Goal: Task Accomplishment & Management: Use online tool/utility

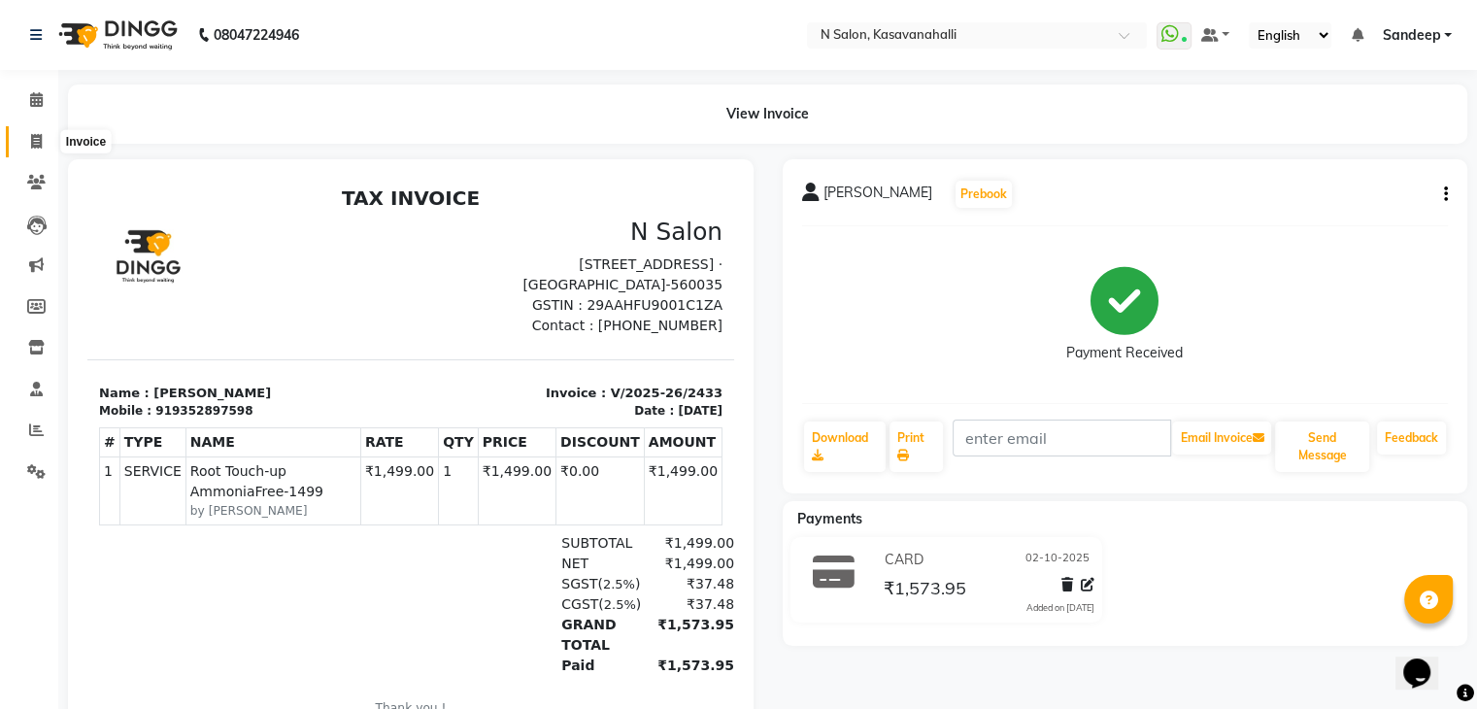
click at [47, 141] on span at bounding box center [36, 142] width 34 height 22
select select "service"
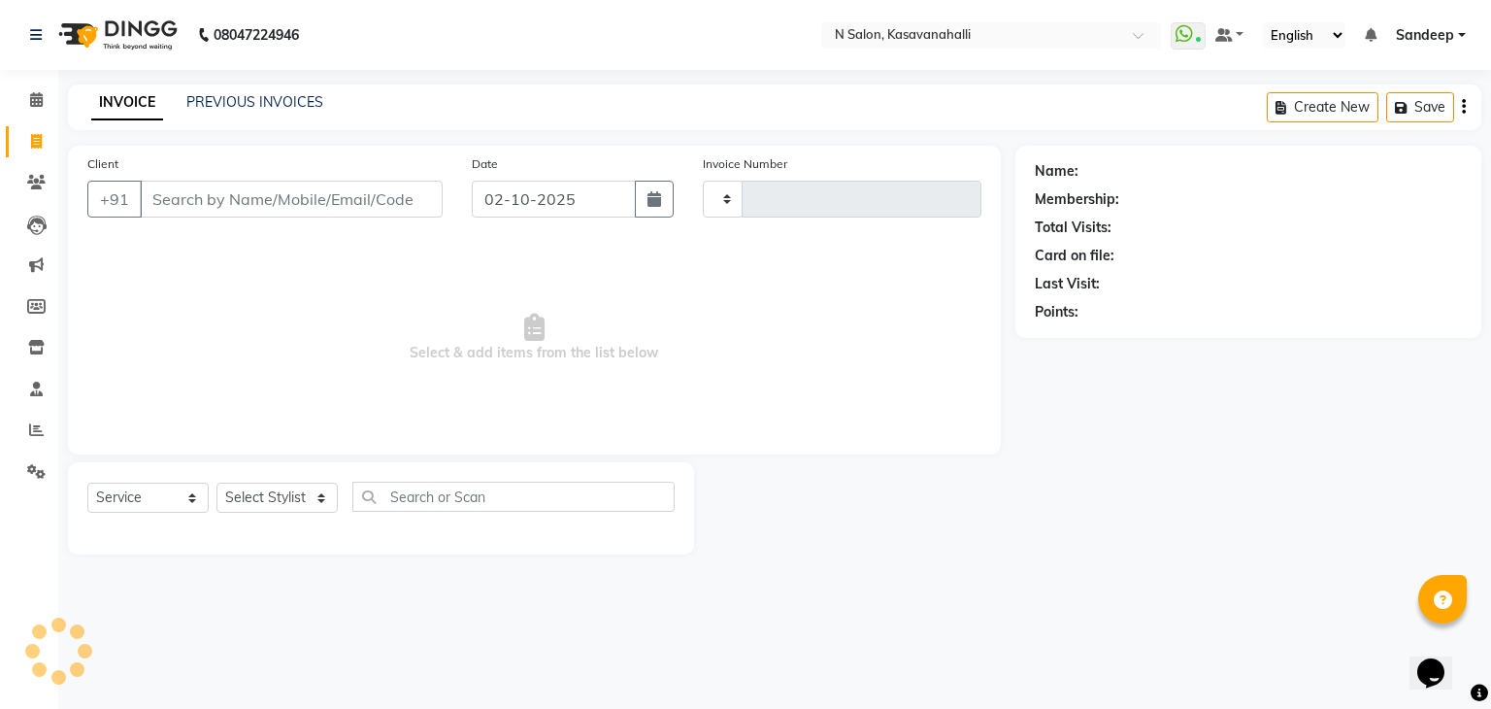
type input "2434"
select select "7111"
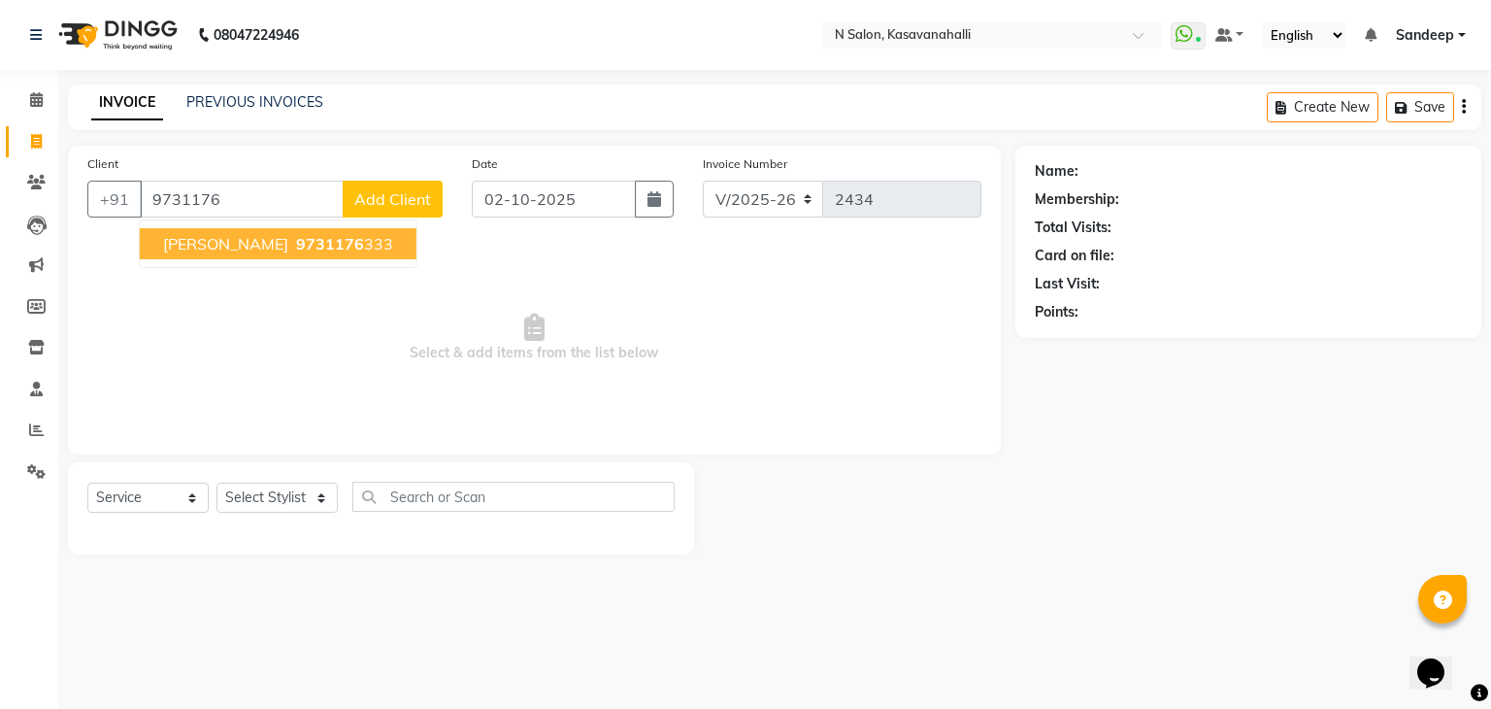
click at [206, 240] on span "[PERSON_NAME]" at bounding box center [225, 243] width 125 height 19
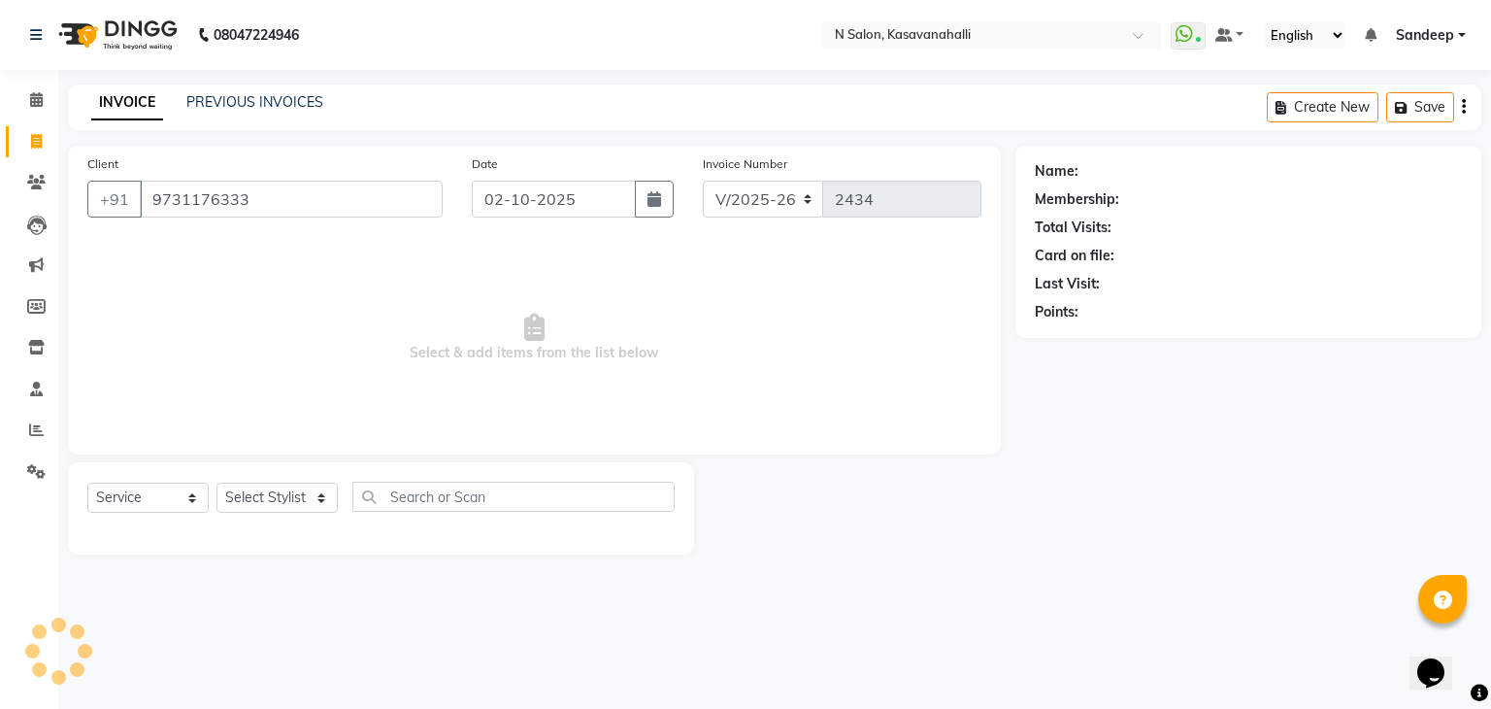
type input "9731176333"
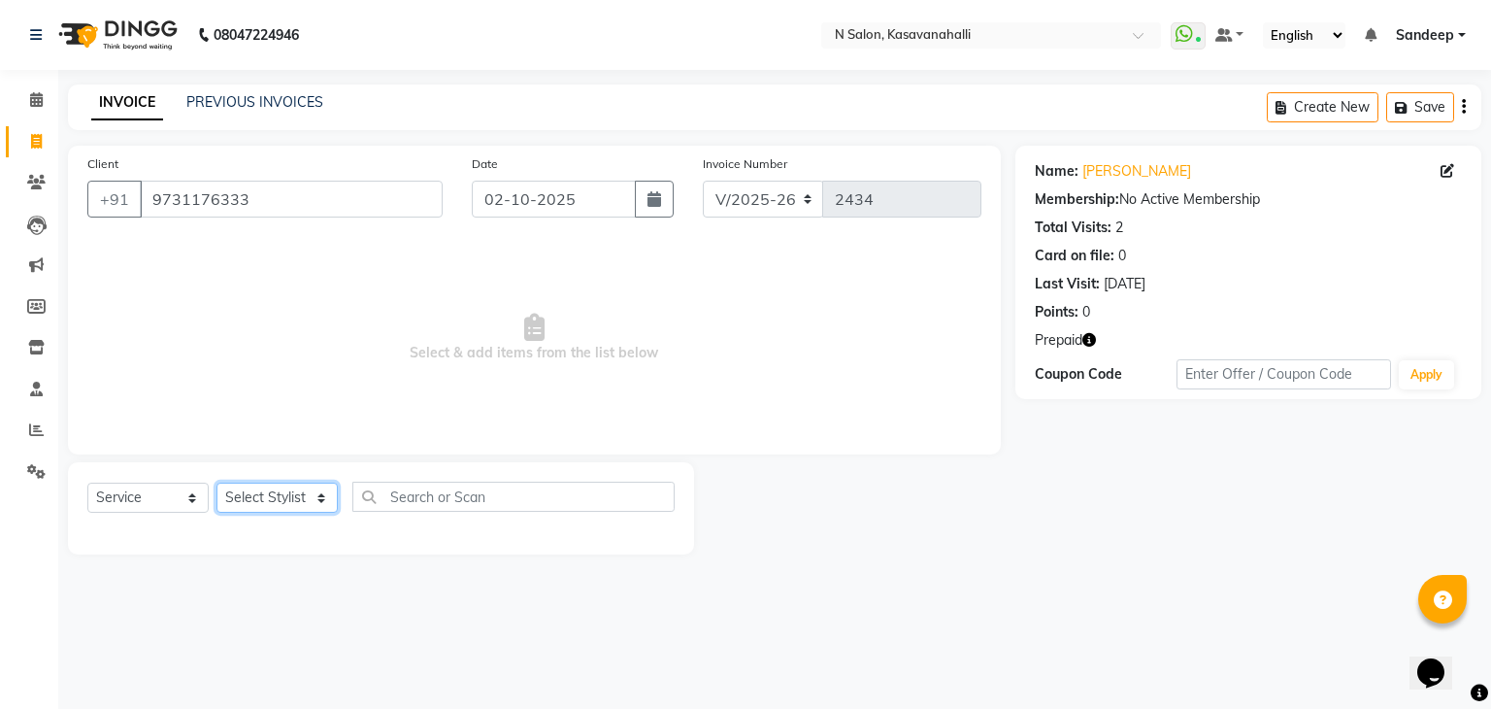
click at [288, 502] on select "Select Stylist Abisekh [PERSON_NAME] Choinam Karan Manju Owner [PERSON_NAME] [P…" at bounding box center [277, 498] width 121 height 30
select select "75765"
click at [217, 484] on select "Select Stylist Abisekh [PERSON_NAME] Choinam Karan Manju Owner [PERSON_NAME] [P…" at bounding box center [277, 498] width 121 height 30
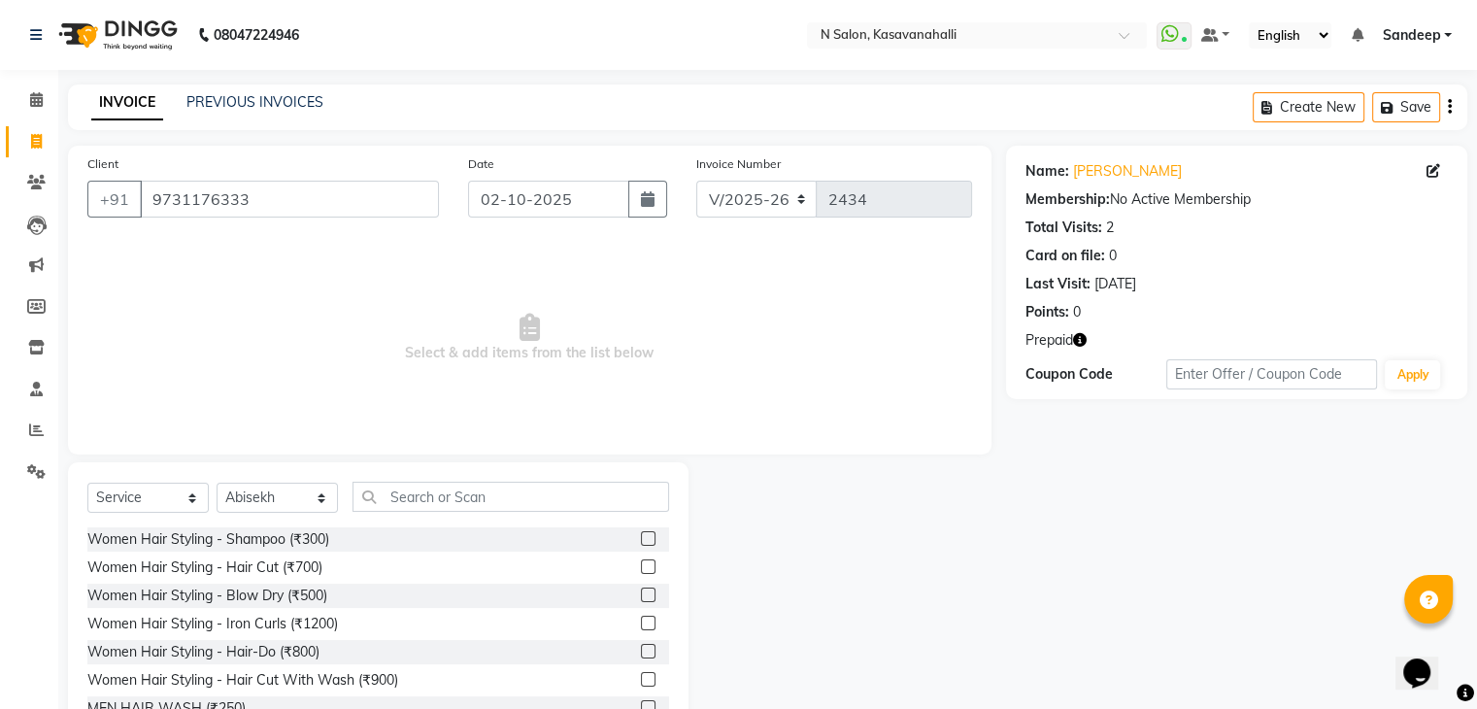
click at [641, 539] on label at bounding box center [648, 538] width 15 height 15
click at [641, 539] on input "checkbox" at bounding box center [647, 539] width 13 height 13
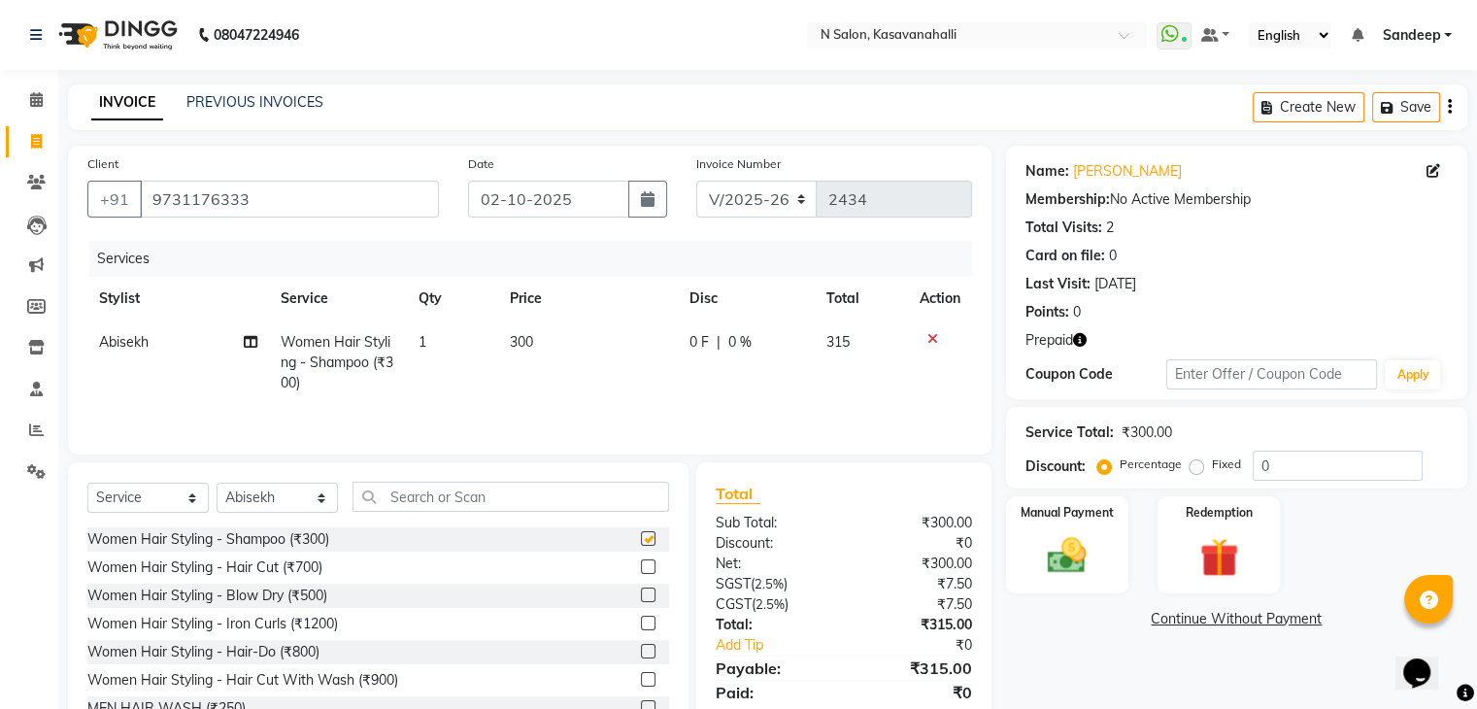
checkbox input "false"
click at [1215, 553] on img at bounding box center [1218, 558] width 65 height 50
click at [1168, 627] on span "Prepaid 2" at bounding box center [1178, 621] width 63 height 22
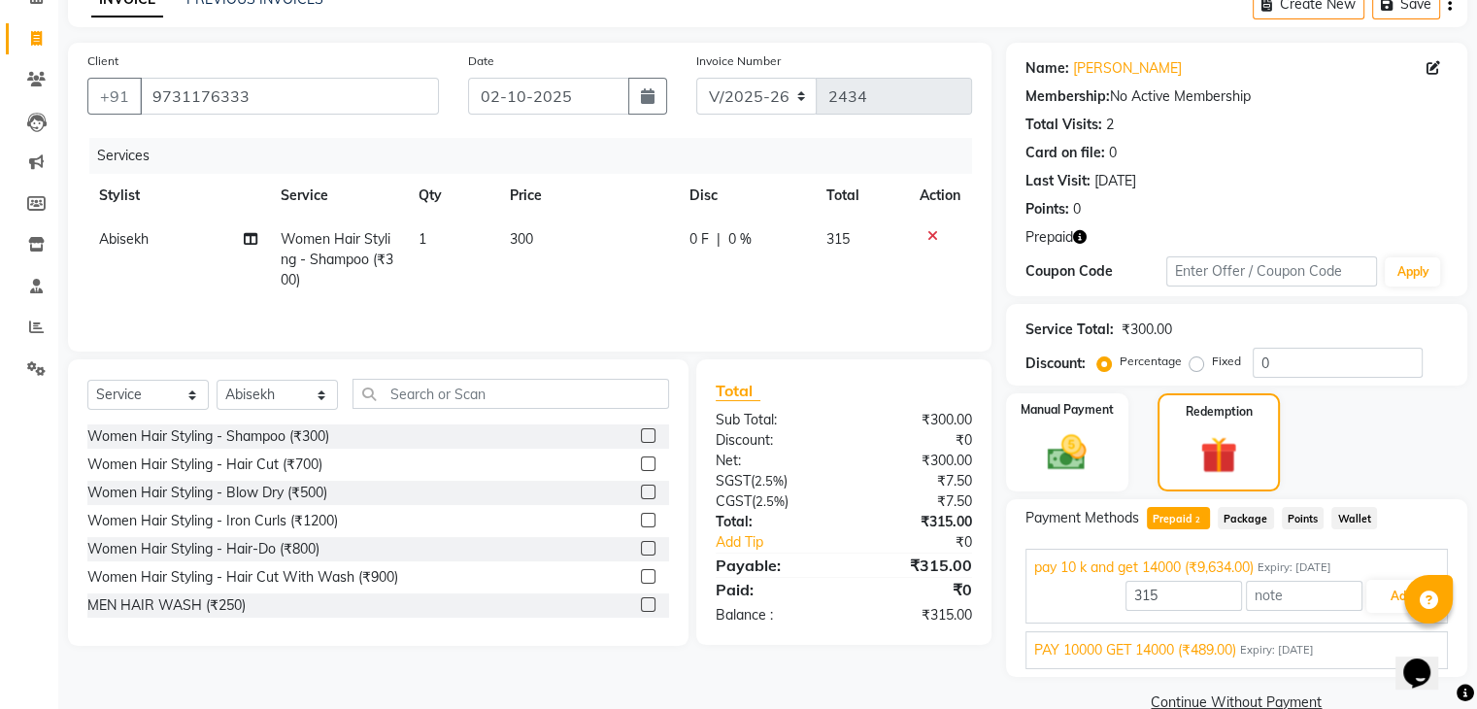
scroll to position [140, 0]
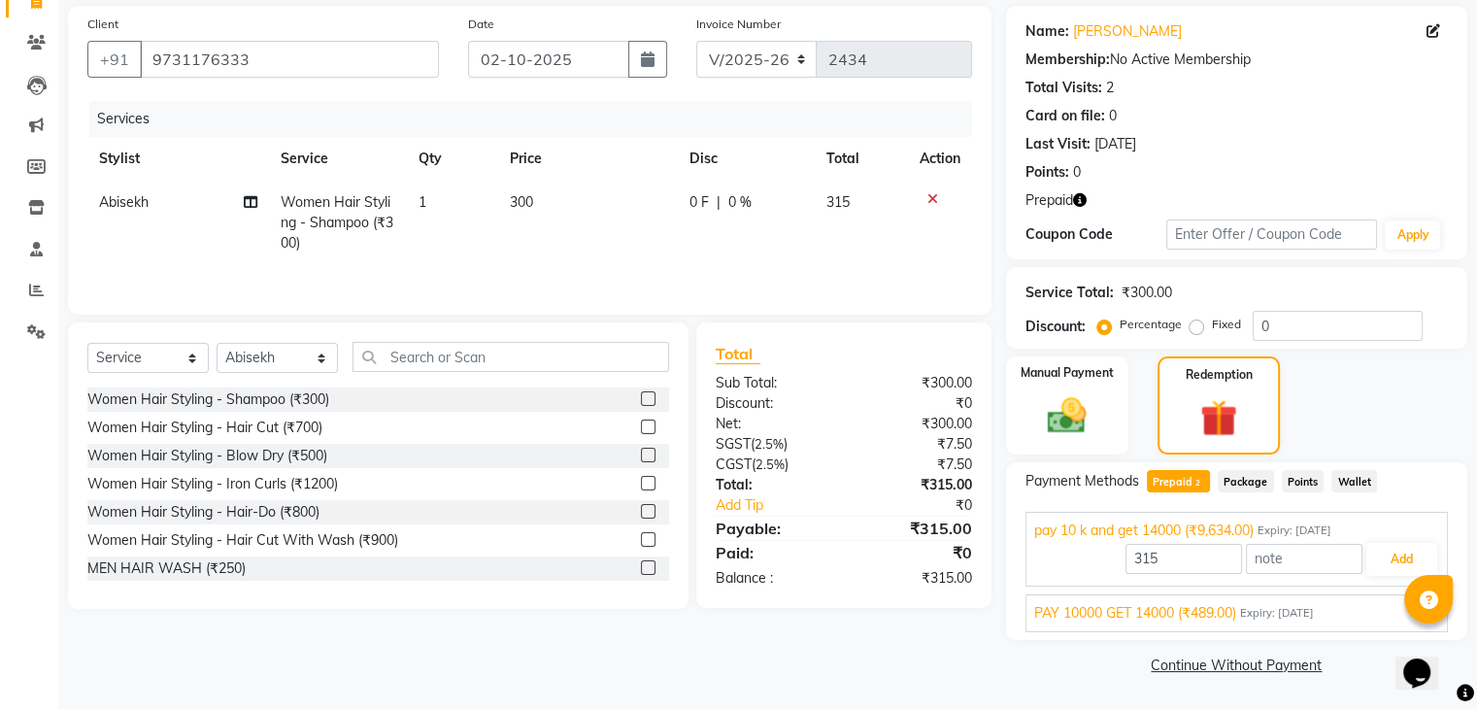
click at [1473, 569] on html "08047224946 Select Location × [GEOGRAPHIC_DATA], [GEOGRAPHIC_DATA] WhatsApp Sta…" at bounding box center [738, 214] width 1477 height 709
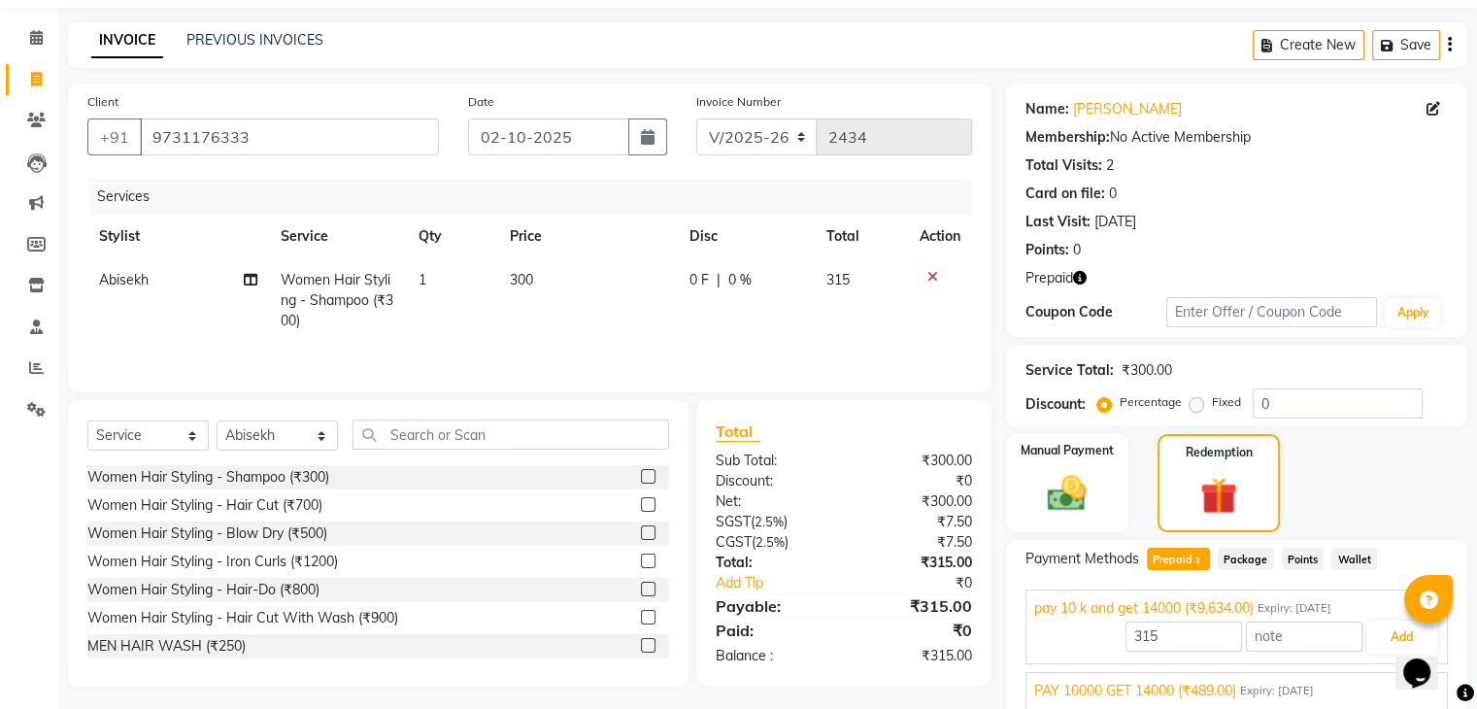
scroll to position [0, 0]
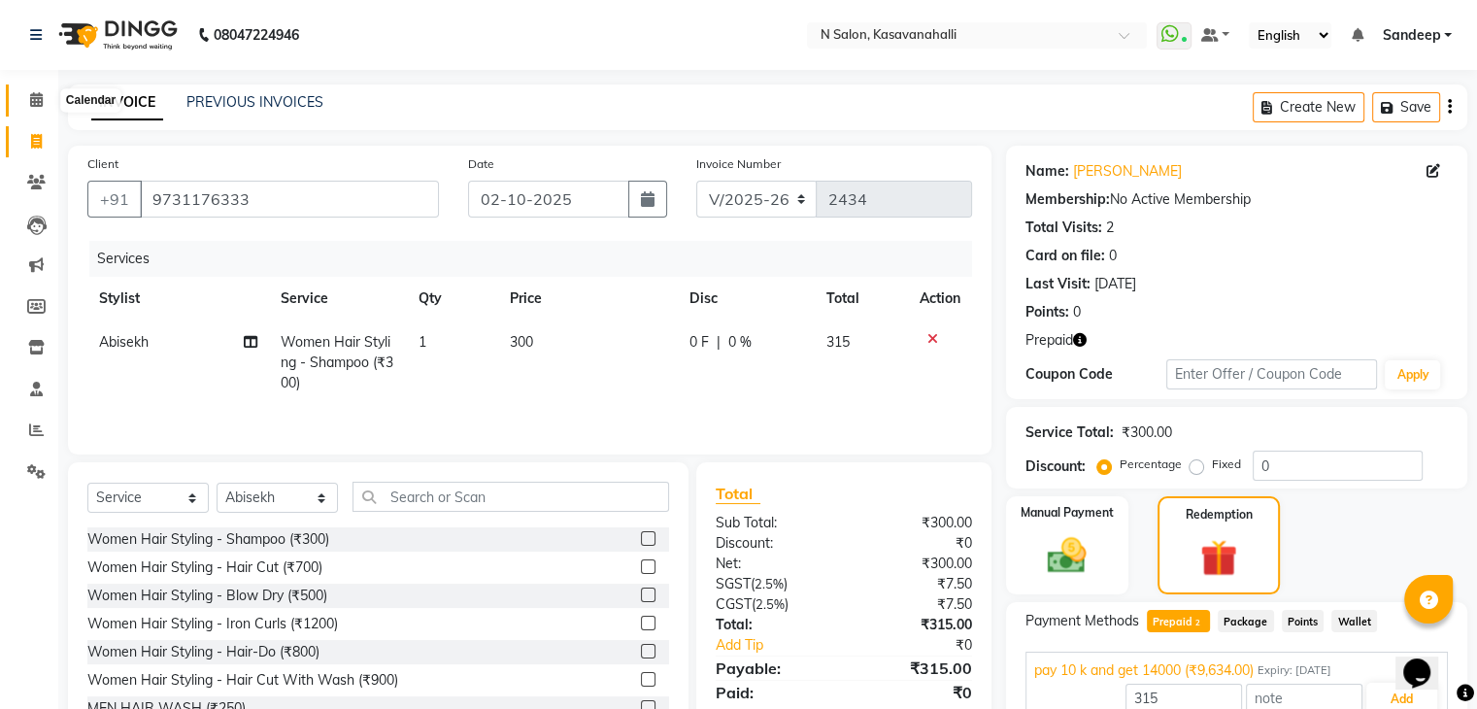
click at [39, 110] on span at bounding box center [36, 100] width 34 height 22
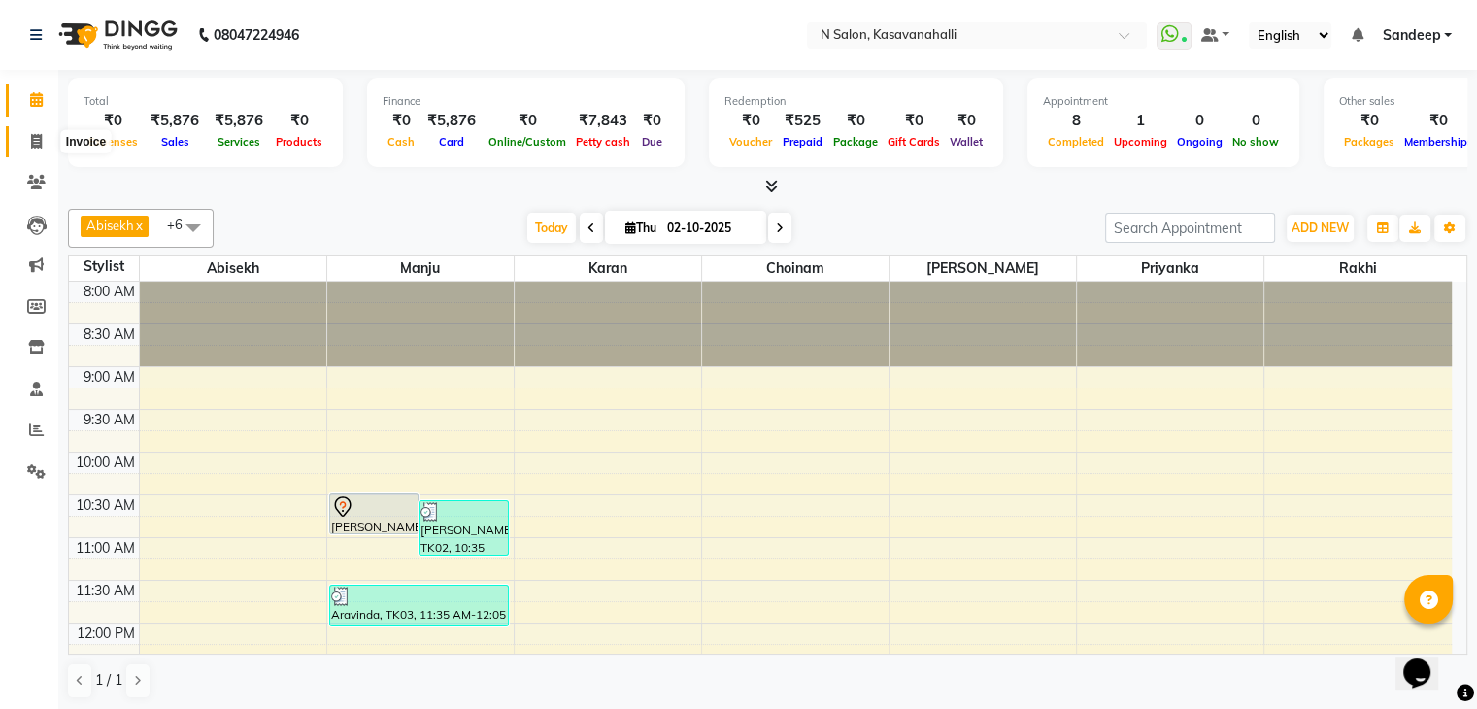
click at [35, 150] on span at bounding box center [36, 142] width 34 height 22
select select "service"
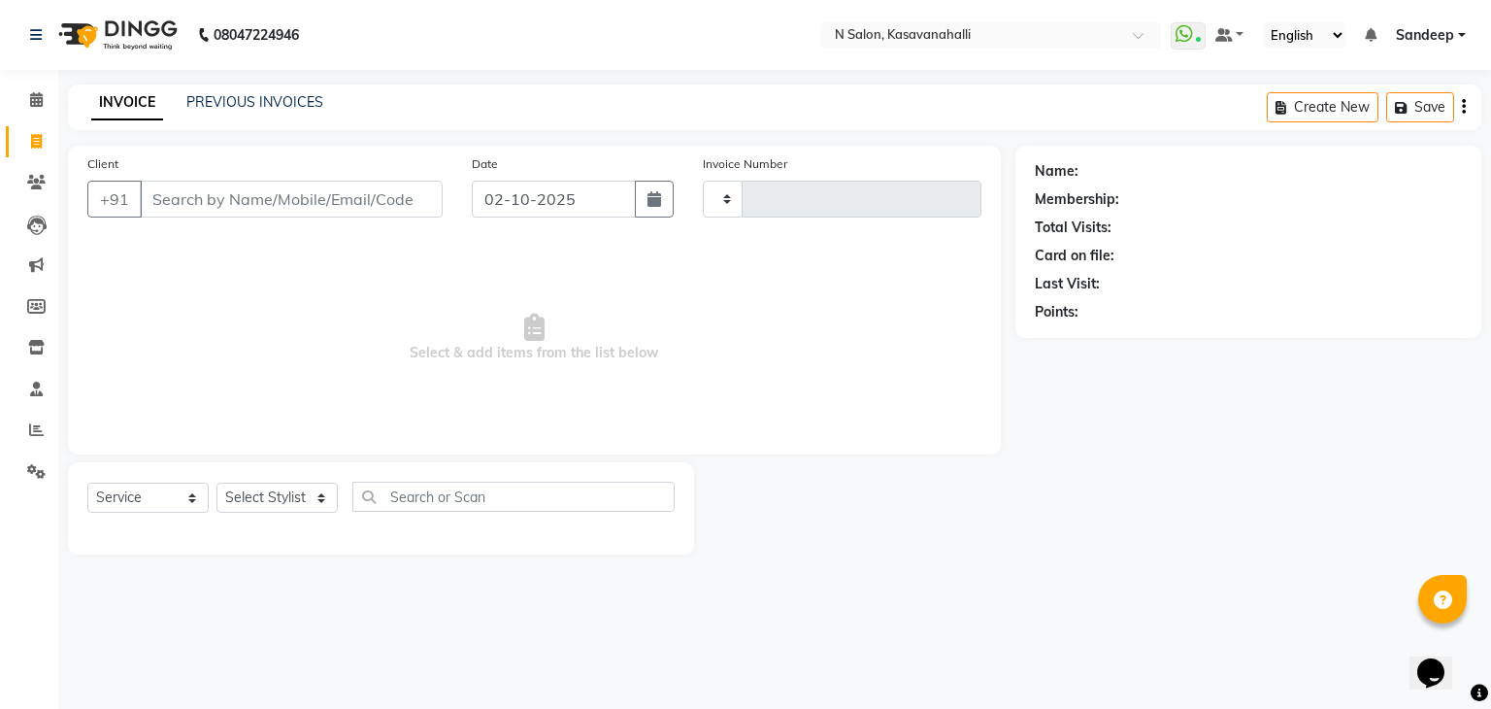
type input "2434"
select select "7111"
click at [318, 211] on input "Client" at bounding box center [291, 199] width 303 height 37
type input "7259984505"
click at [39, 111] on link "Calendar" at bounding box center [29, 100] width 47 height 32
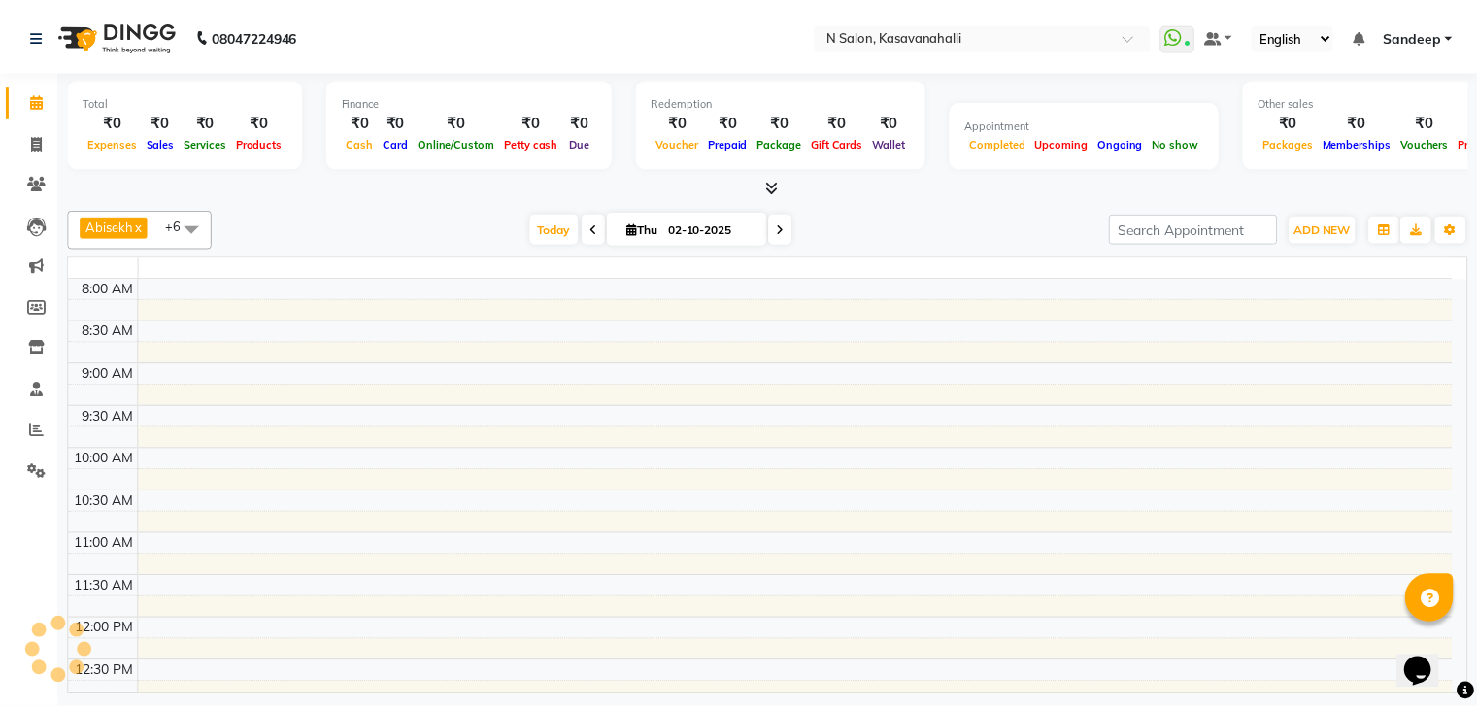
scroll to position [690, 0]
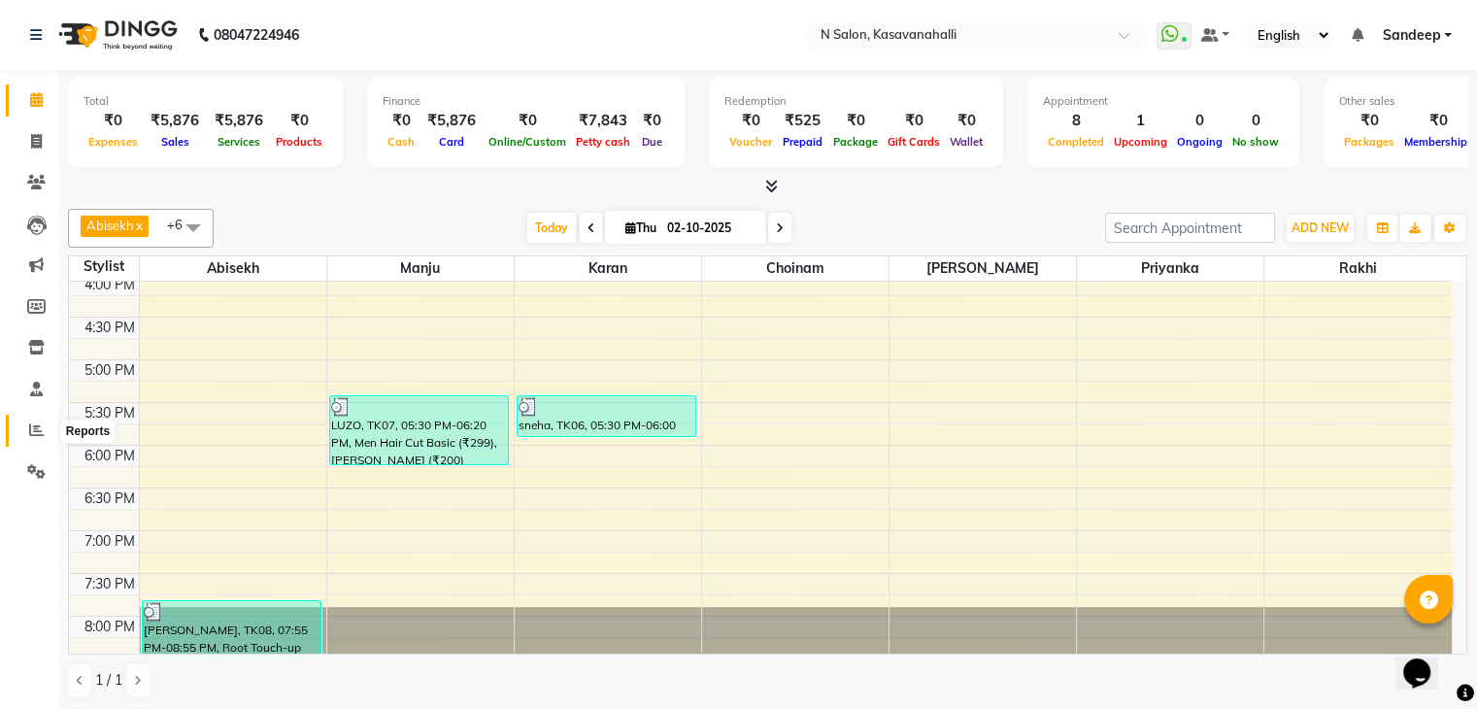
click at [36, 437] on icon at bounding box center [36, 429] width 15 height 15
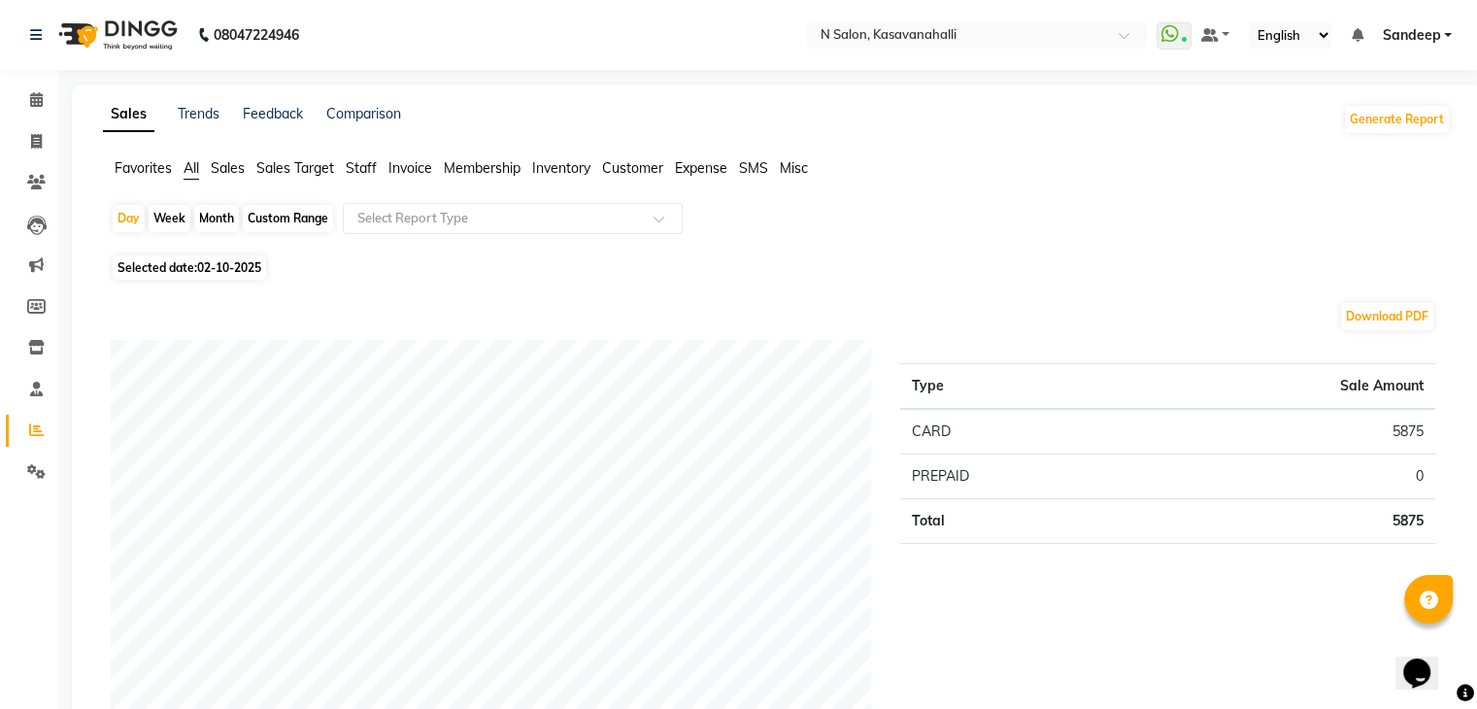
click at [365, 166] on span "Staff" at bounding box center [361, 167] width 31 height 17
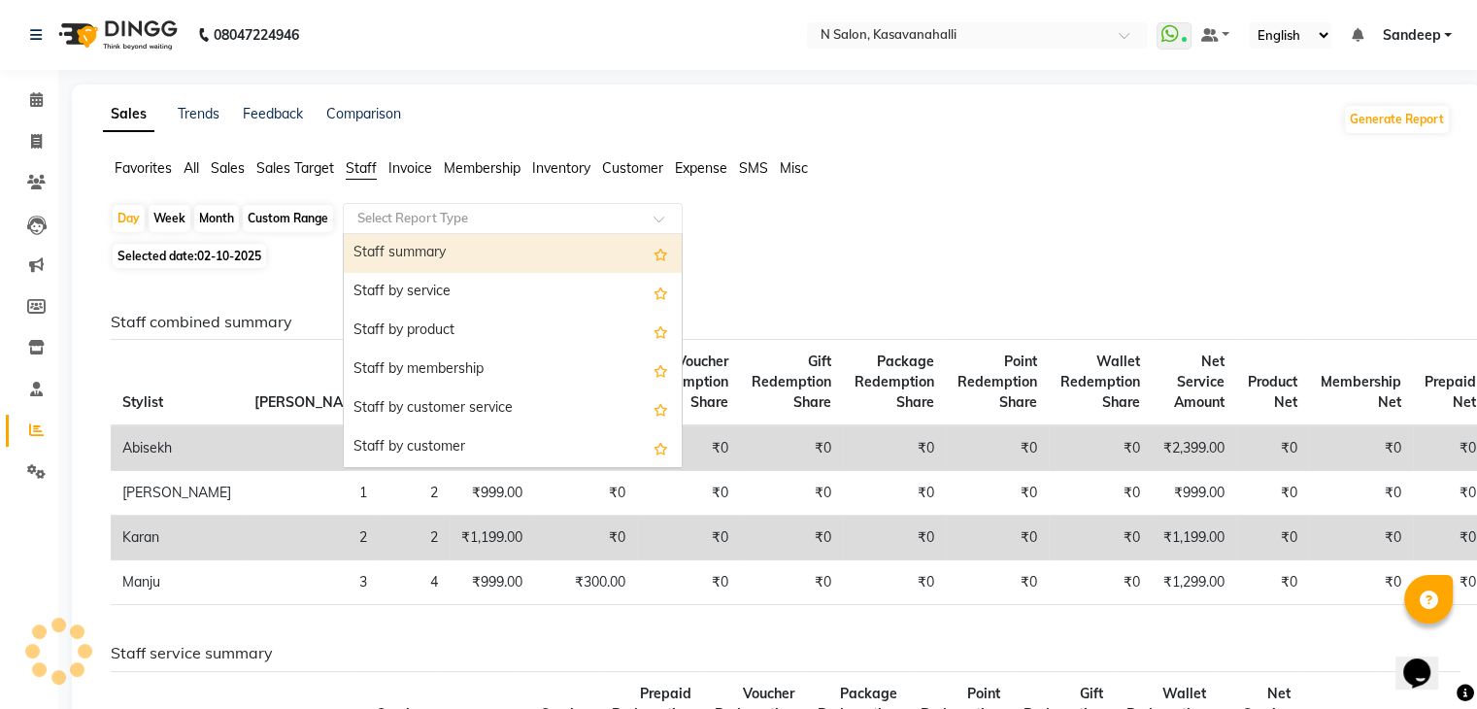
click at [427, 228] on div "Select Report Type" at bounding box center [513, 218] width 340 height 31
click at [439, 257] on div "Staff summary" at bounding box center [513, 253] width 338 height 39
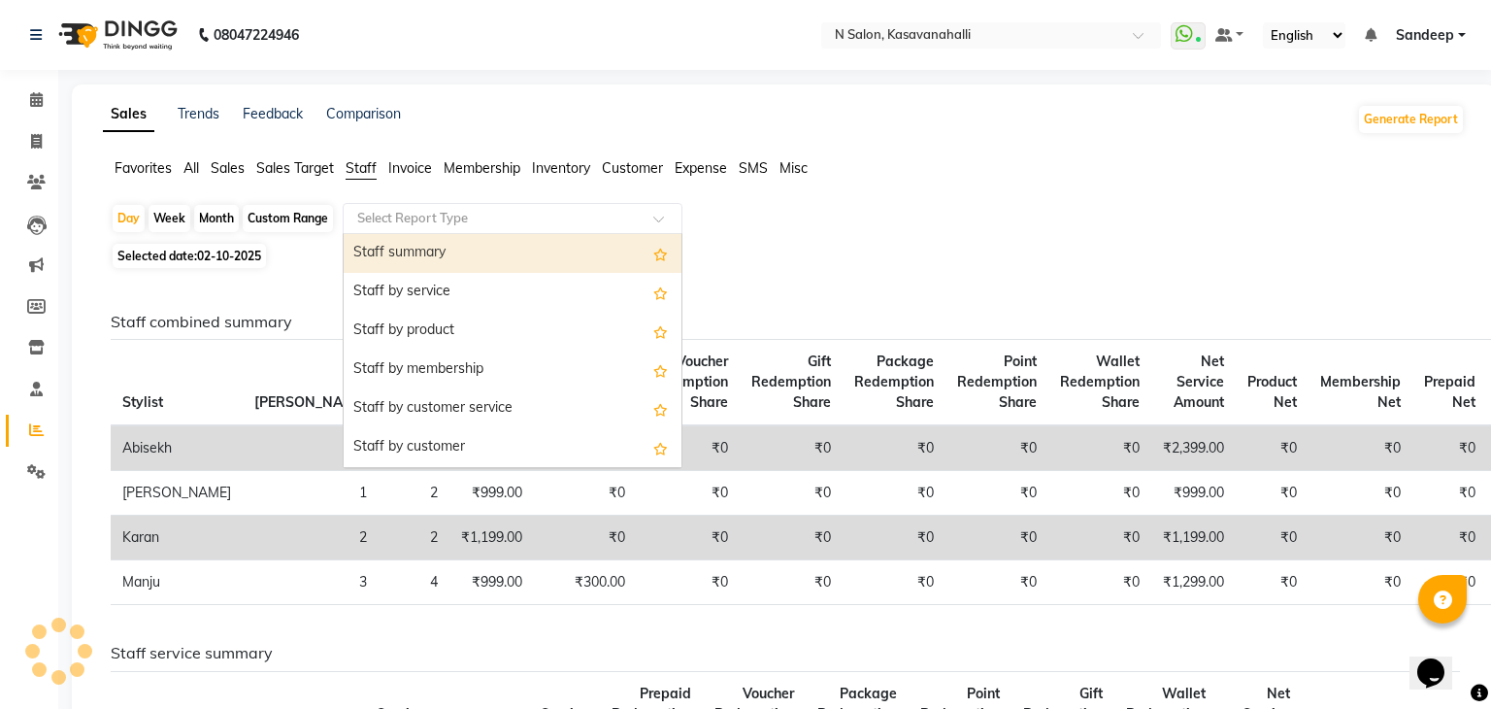
select select "full_report"
select select "csv"
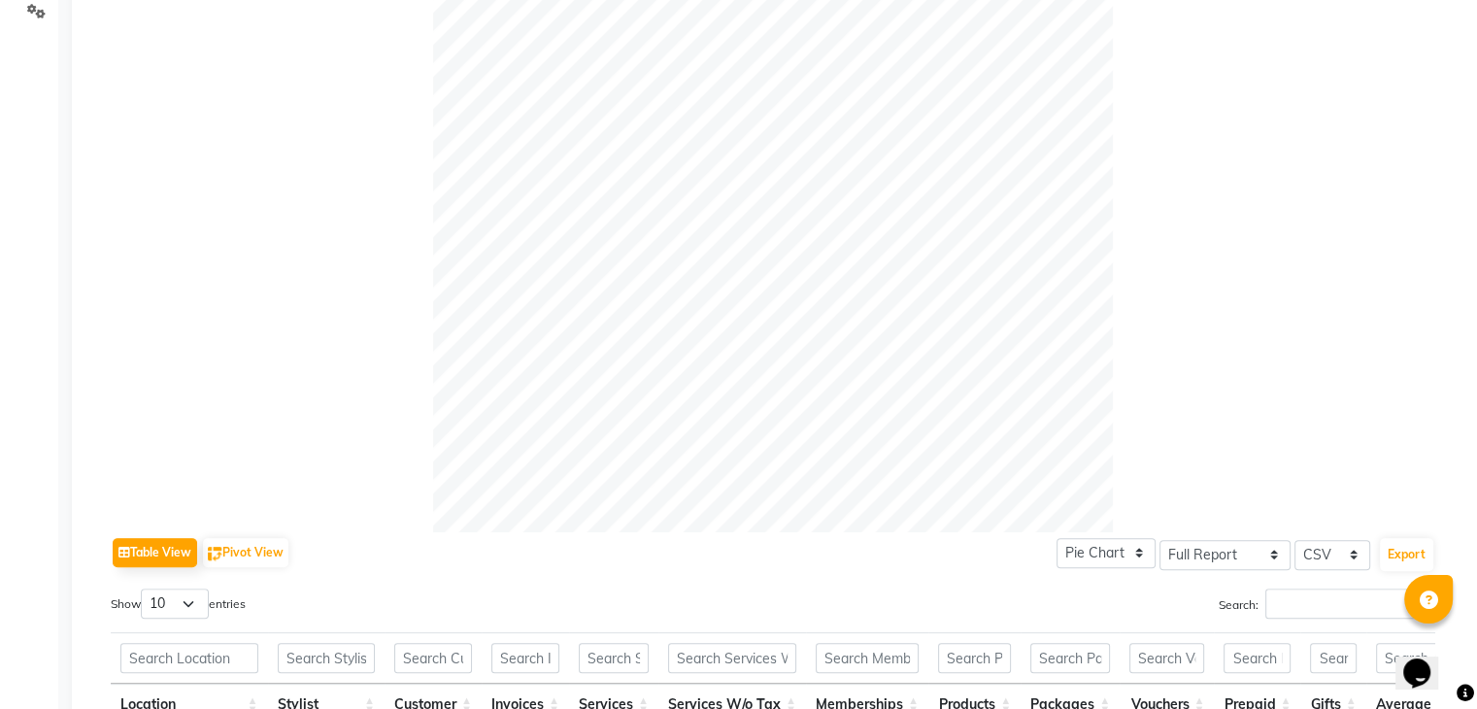
scroll to position [777, 0]
